Goal: Register for event/course: Register for event/course

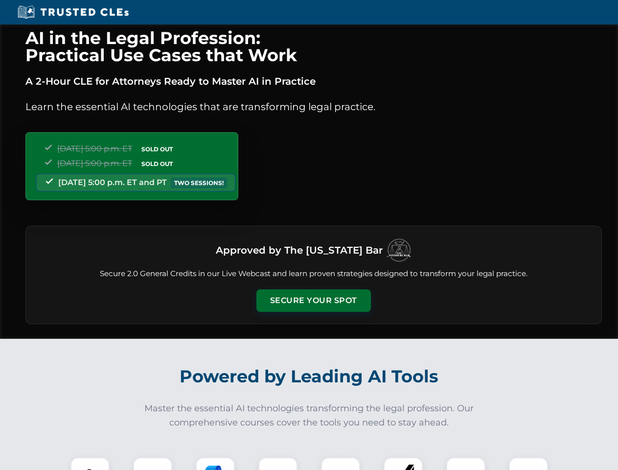
click at [313, 301] on button "Secure Your Spot" at bounding box center [313, 300] width 115 height 23
click at [90, 464] on img at bounding box center [90, 477] width 28 height 28
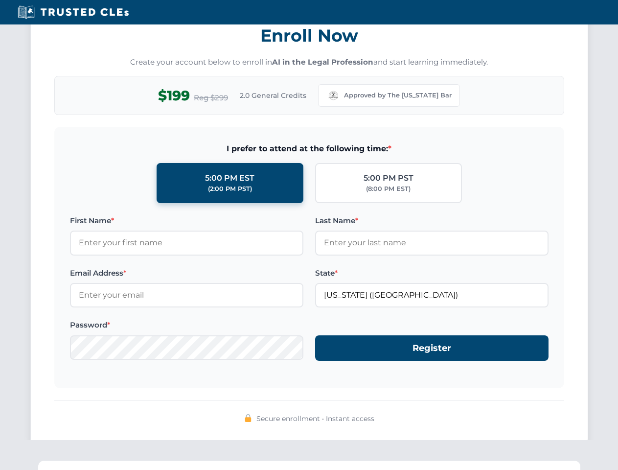
scroll to position [961, 0]
